Goal: Information Seeking & Learning: Learn about a topic

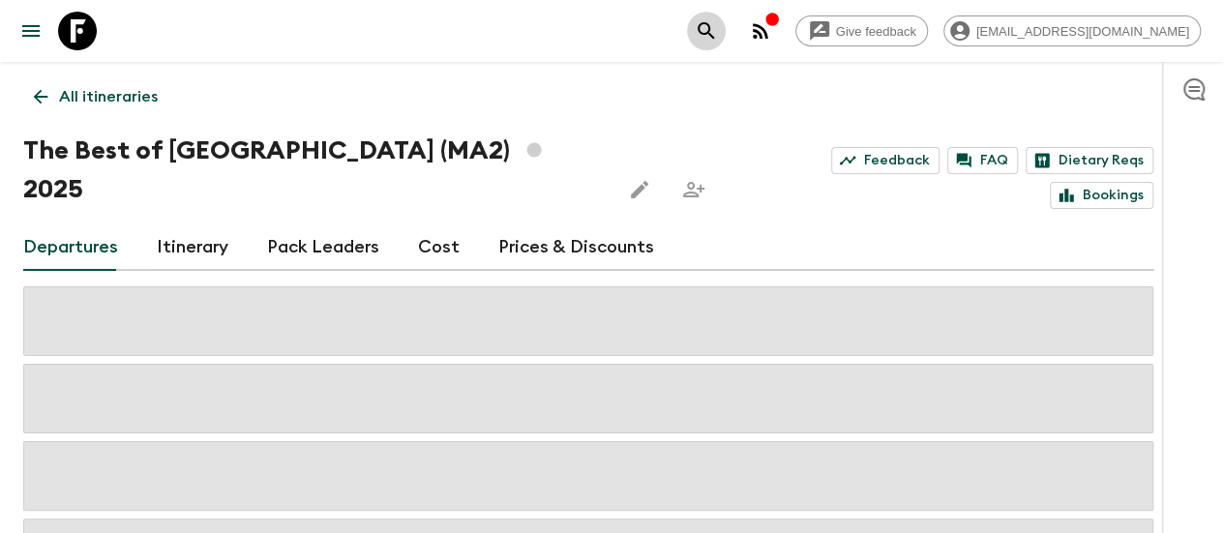
click at [718, 40] on icon "search adventures" at bounding box center [705, 30] width 23 height 23
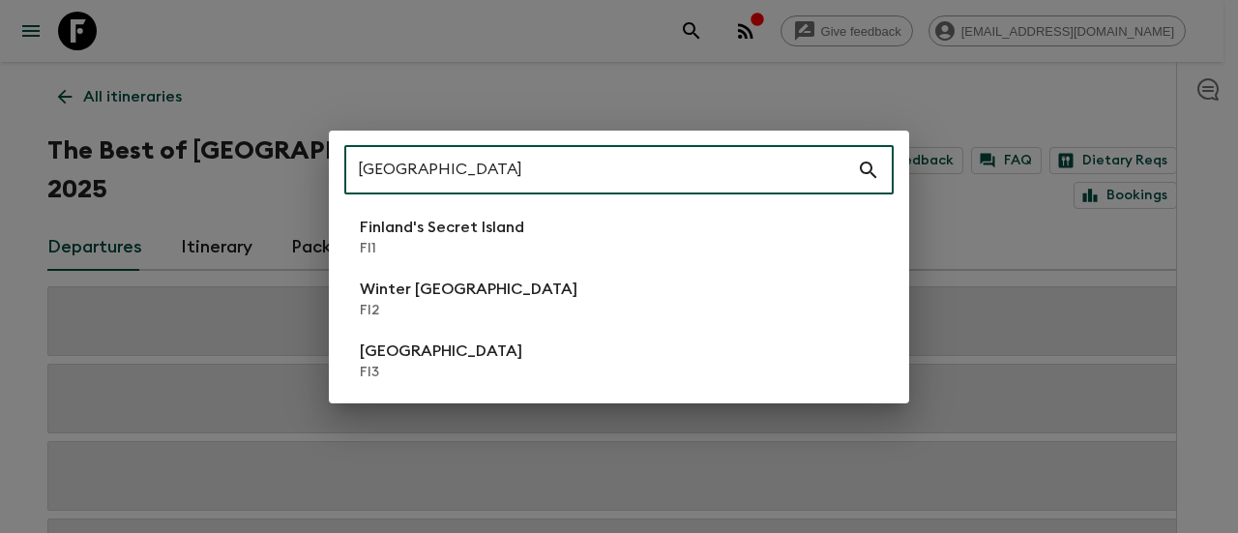
type input "[GEOGRAPHIC_DATA]"
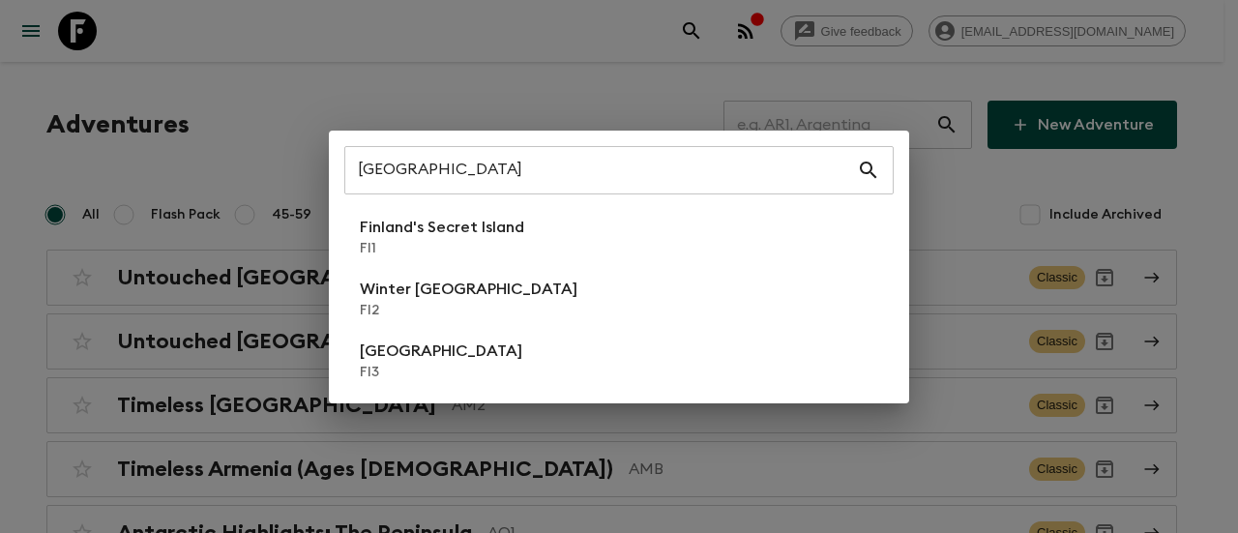
click at [605, 69] on div "[GEOGRAPHIC_DATA] ​ Finland's Secret Island FI1 Winter [GEOGRAPHIC_DATA] FI2 [G…" at bounding box center [619, 266] width 1238 height 533
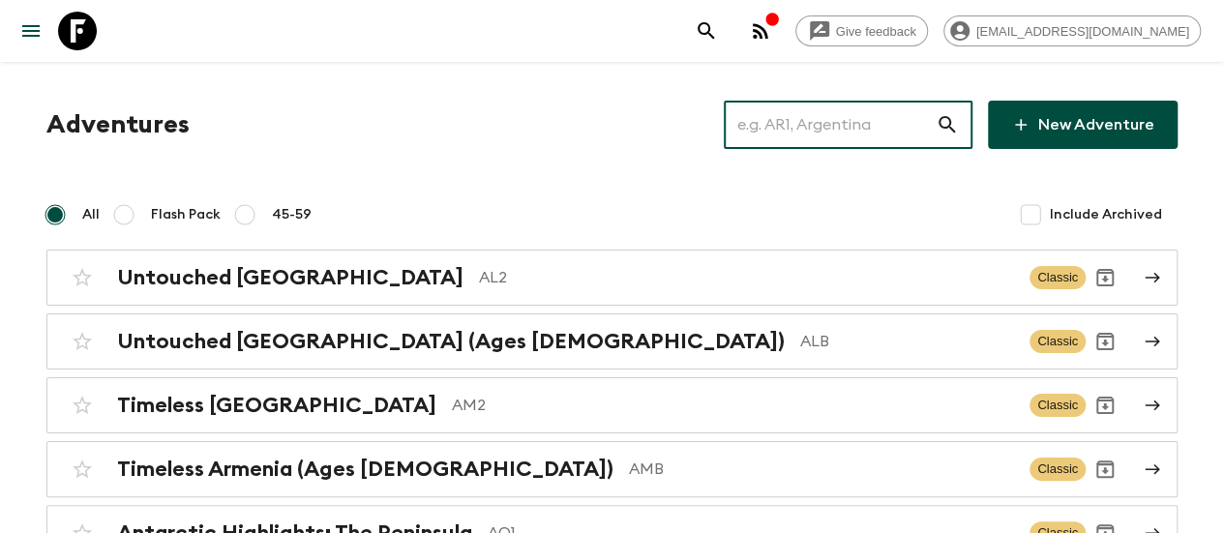
click at [807, 112] on input "text" at bounding box center [829, 125] width 212 height 54
paste input "[GEOGRAPHIC_DATA]"
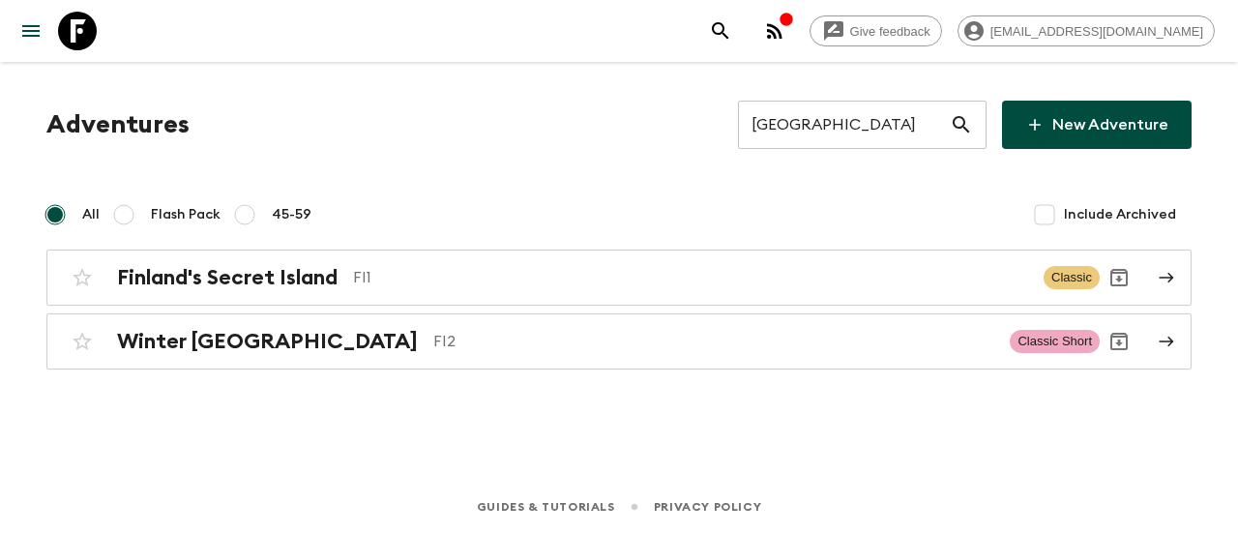
click at [615, 450] on div "Give feedback [EMAIL_ADDRESS][DOMAIN_NAME] Adventures Finland ​ New Adventure A…" at bounding box center [619, 266] width 1238 height 533
click at [856, 131] on input "[GEOGRAPHIC_DATA]" at bounding box center [844, 125] width 212 height 54
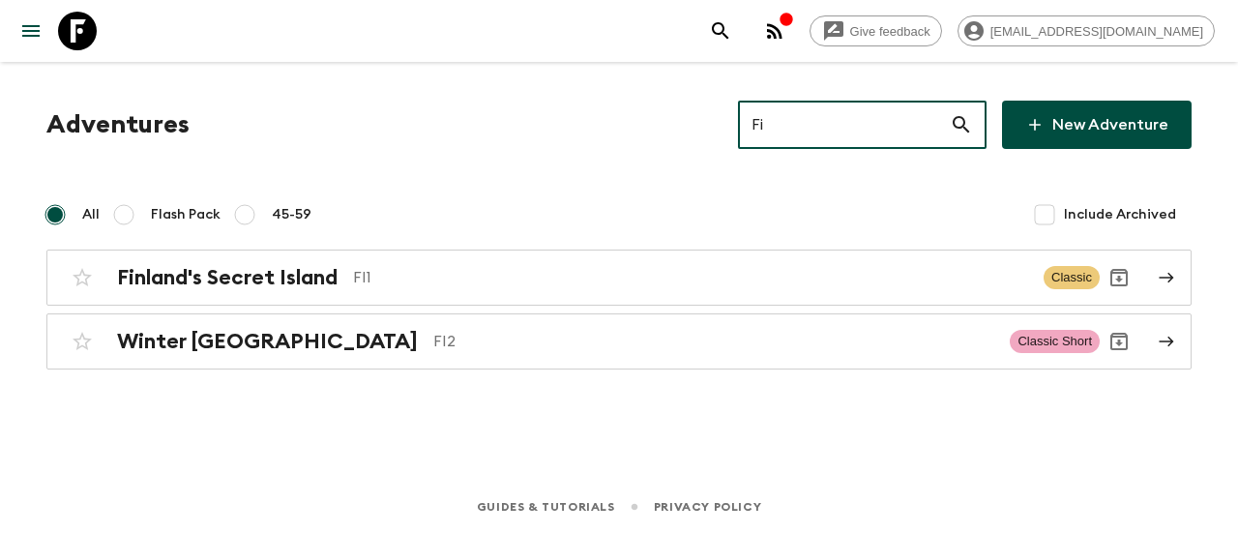
type input "F"
type input "[PERSON_NAME]"
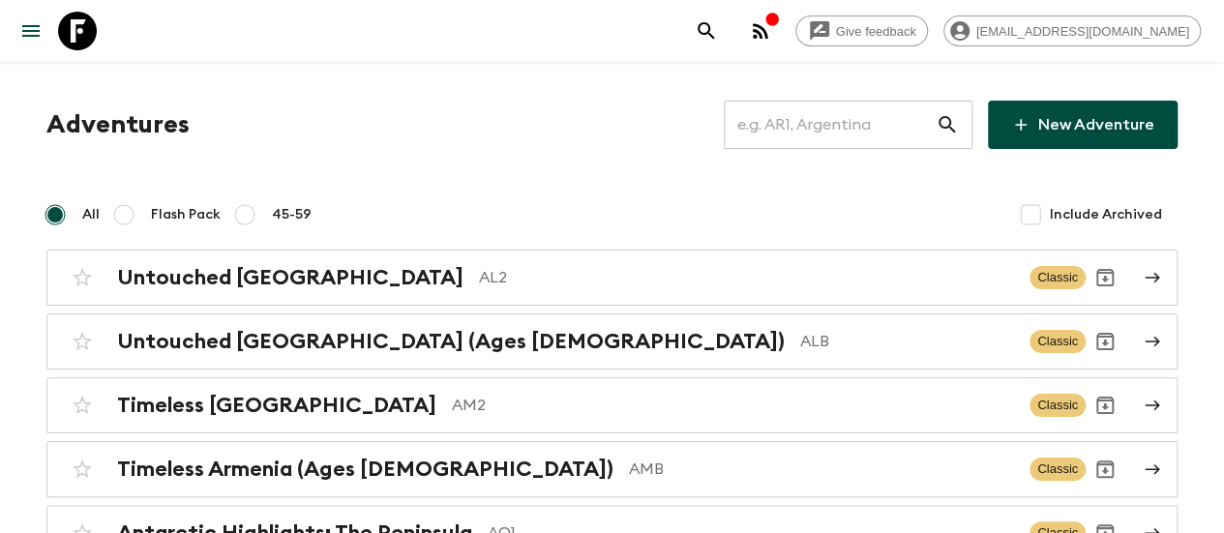
click at [505, 0] on div "Give feedback [EMAIL_ADDRESS][DOMAIN_NAME]" at bounding box center [612, 31] width 1224 height 62
